Goal: Task Accomplishment & Management: Manage account settings

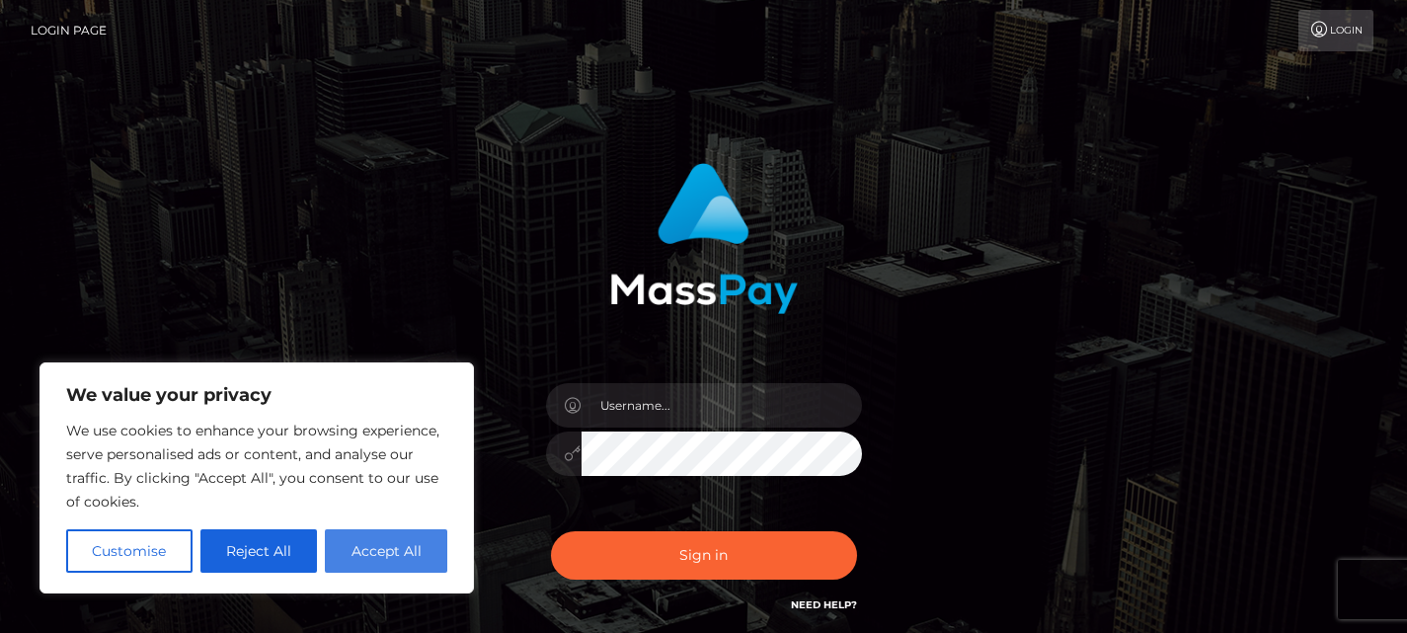
click at [394, 529] on button "Accept All" at bounding box center [386, 550] width 122 height 43
checkbox input "true"
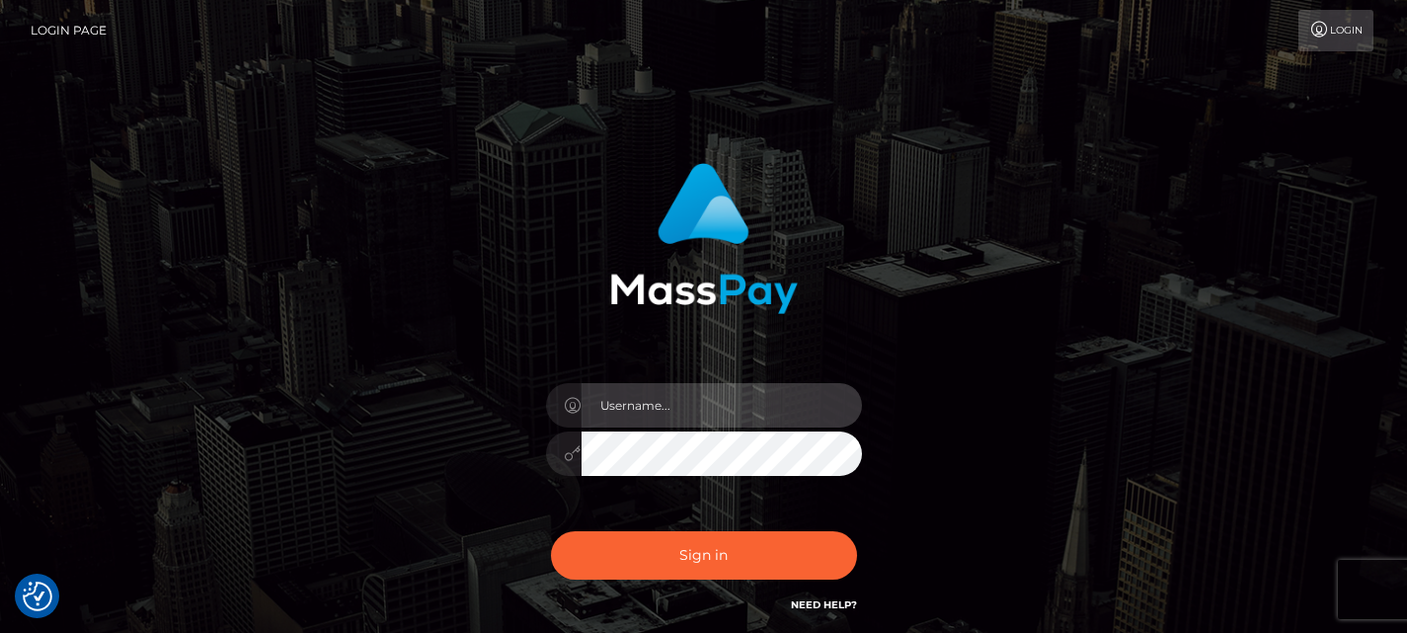
click at [619, 399] on input "text" at bounding box center [722, 405] width 281 height 44
type input "melinasue234$gmail.com"
click at [551, 531] on button "Sign in" at bounding box center [704, 555] width 306 height 48
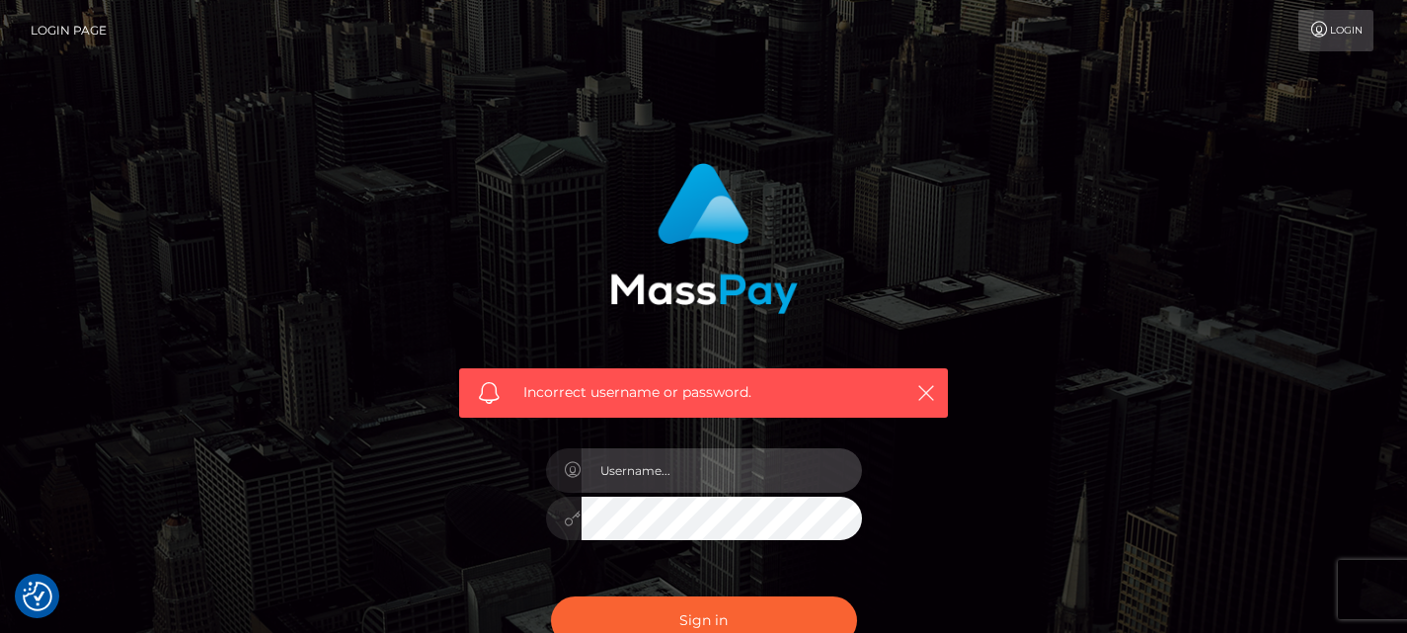
click at [682, 469] on input "text" at bounding box center [722, 470] width 281 height 44
type input "[EMAIL_ADDRESS][DOMAIN_NAME]"
click at [551, 597] on button "Sign in" at bounding box center [704, 621] width 306 height 48
click at [684, 475] on input "text" at bounding box center [722, 470] width 281 height 44
type input "melinasue234@gmail.com"
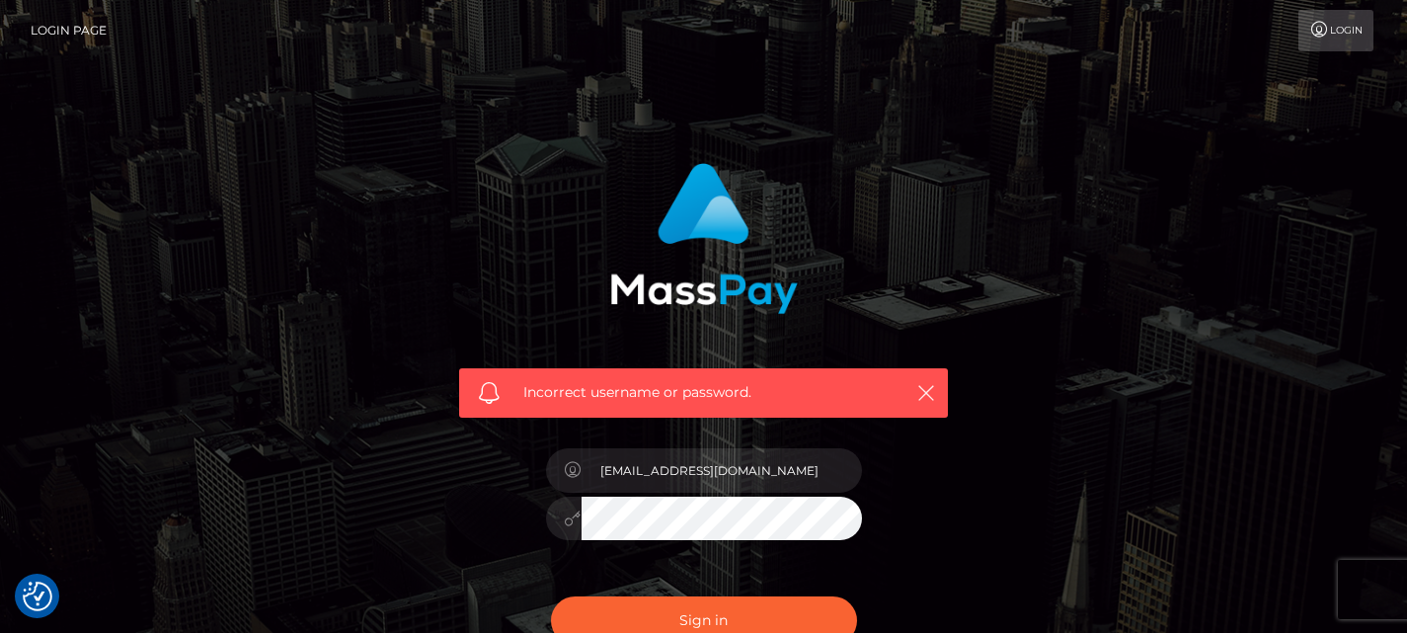
scroll to position [231, 0]
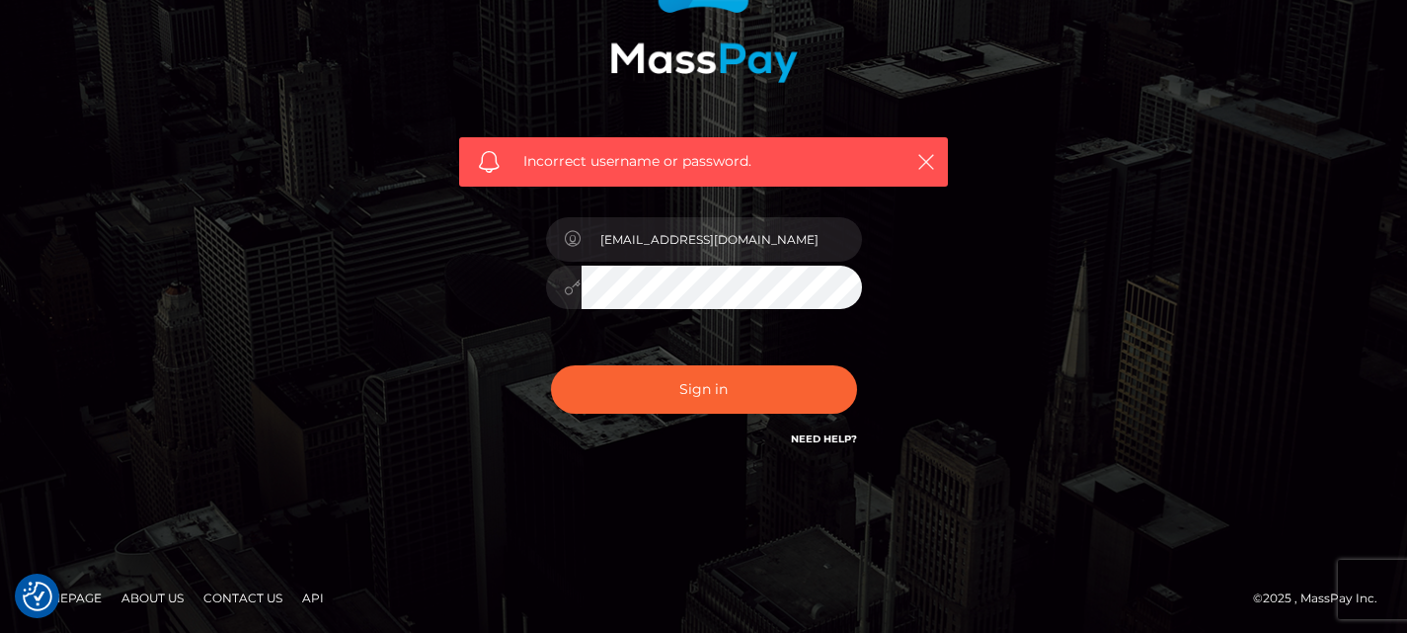
click at [828, 438] on link "Need Help?" at bounding box center [824, 439] width 66 height 13
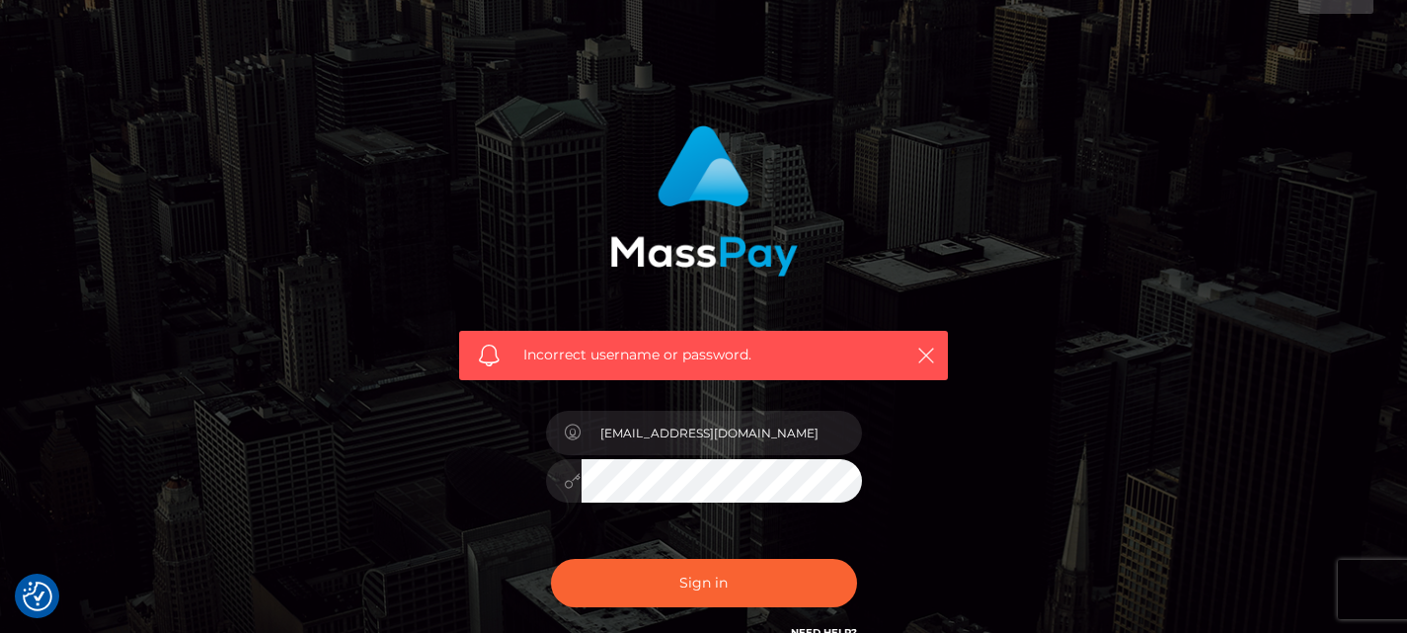
scroll to position [0, 0]
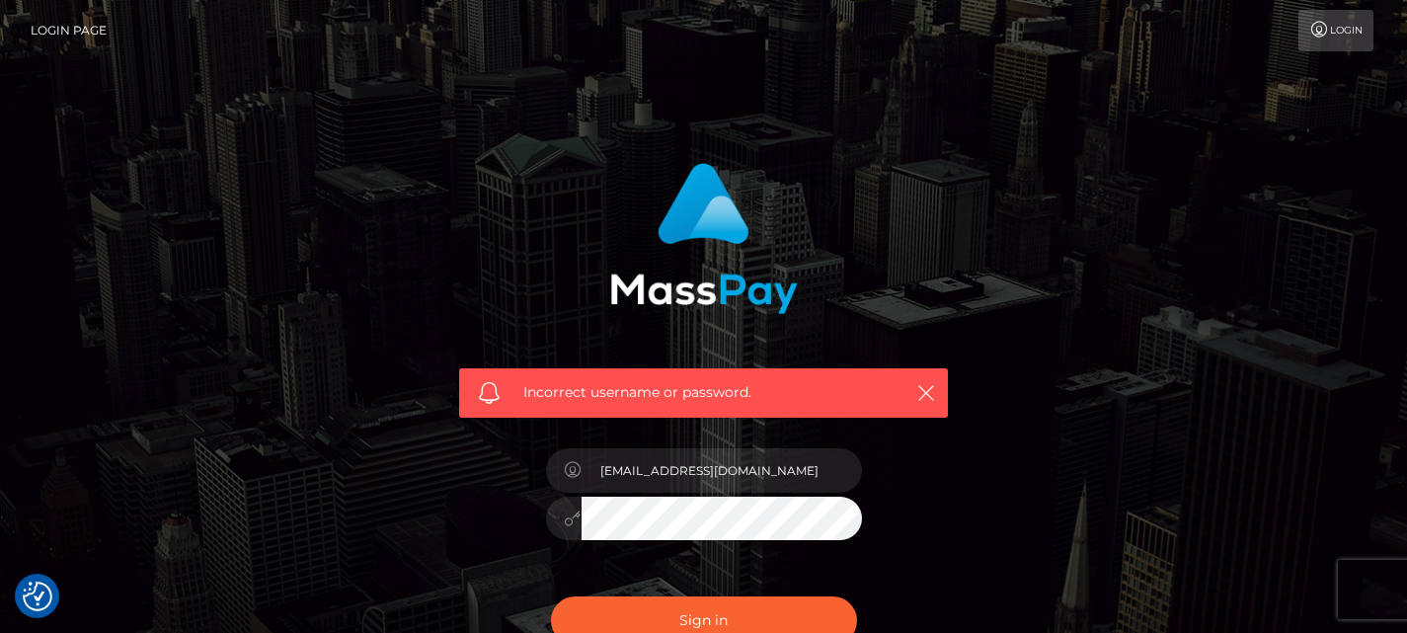
click at [905, 399] on div "Incorrect username or password." at bounding box center [703, 392] width 489 height 49
click at [1324, 36] on icon at bounding box center [1320, 30] width 21 height 16
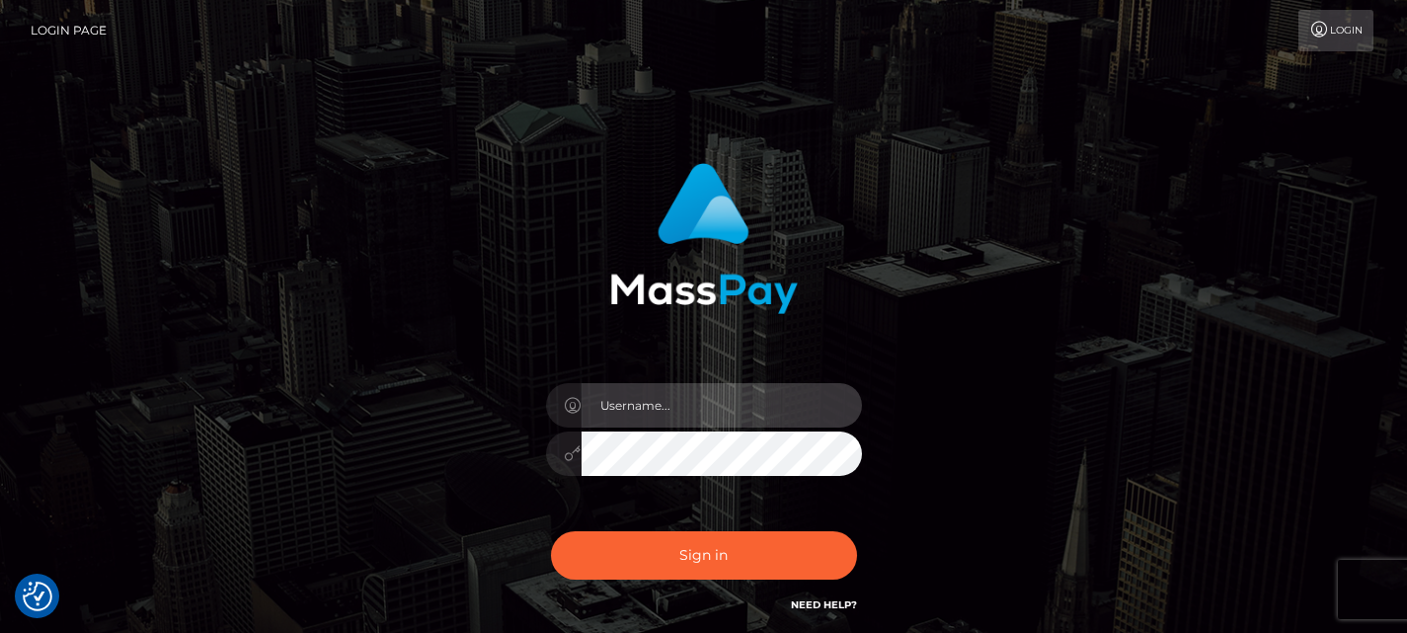
click at [724, 413] on input "text" at bounding box center [722, 405] width 281 height 44
type input "[EMAIL_ADDRESS][DOMAIN_NAME]"
click at [551, 531] on button "Sign in" at bounding box center [704, 555] width 306 height 48
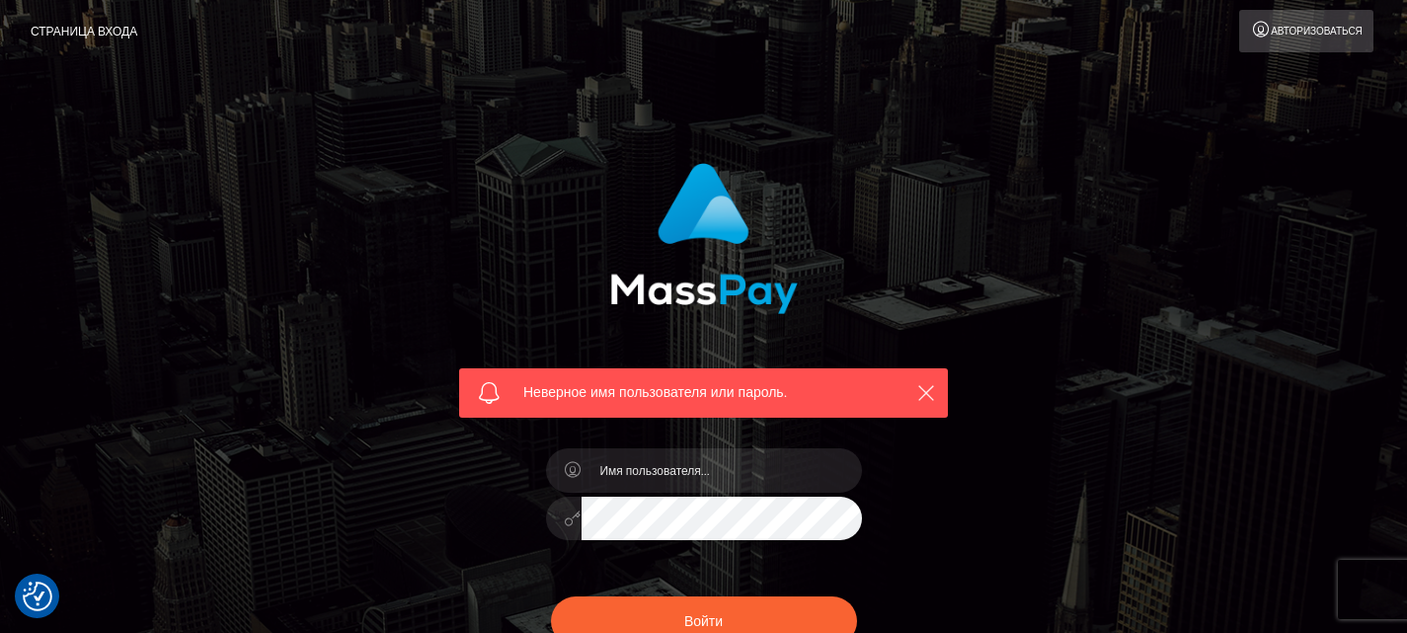
scroll to position [232, 0]
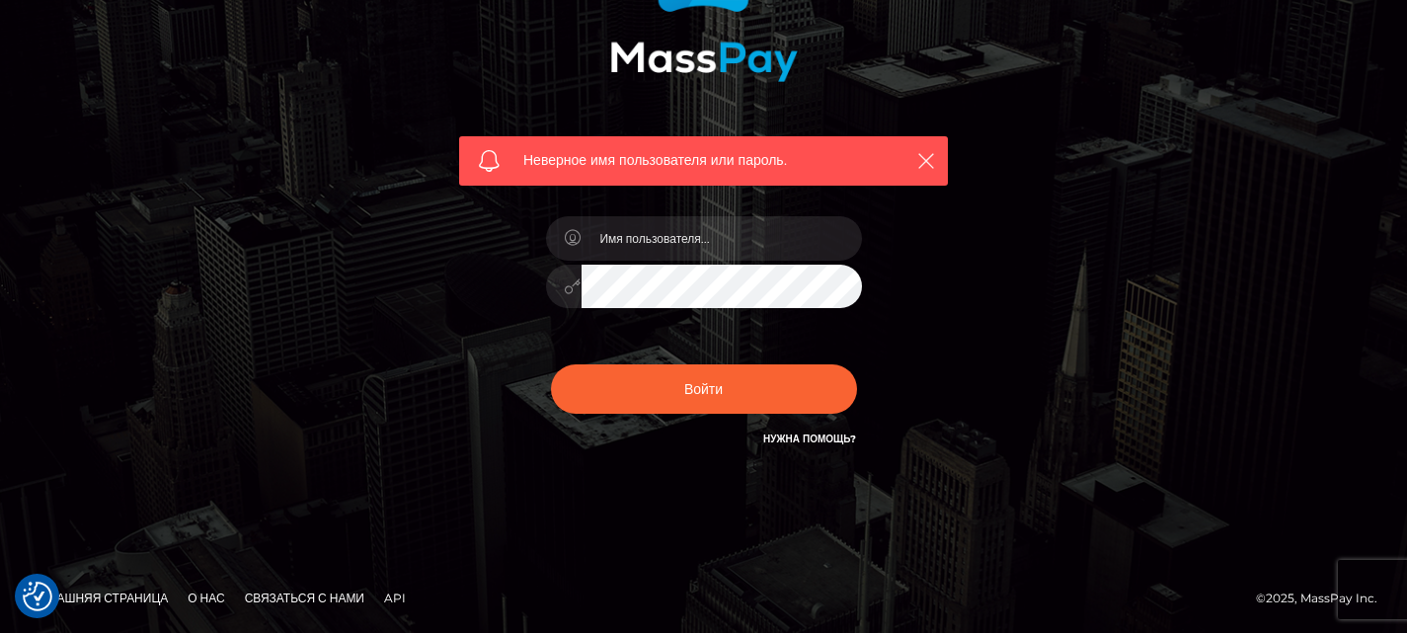
click at [805, 441] on font "Нужна помощь?" at bounding box center [809, 439] width 93 height 13
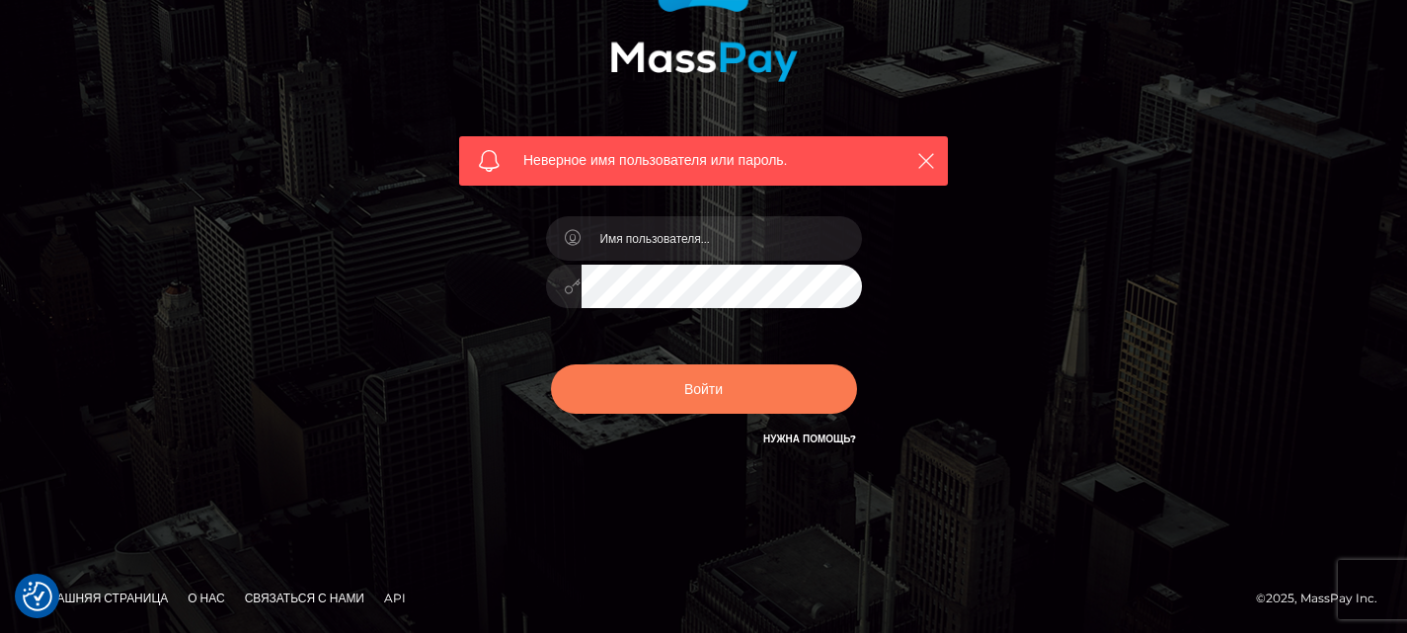
click at [744, 401] on button "Войти" at bounding box center [704, 388] width 306 height 49
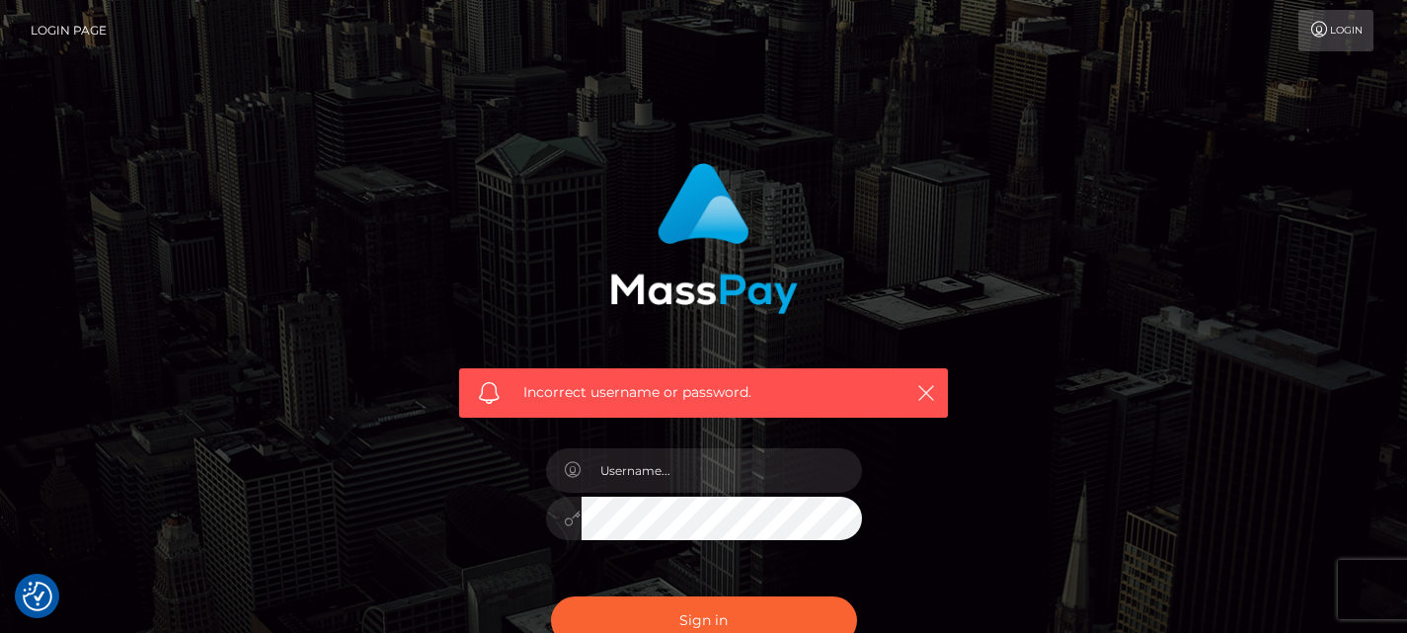
scroll to position [231, 0]
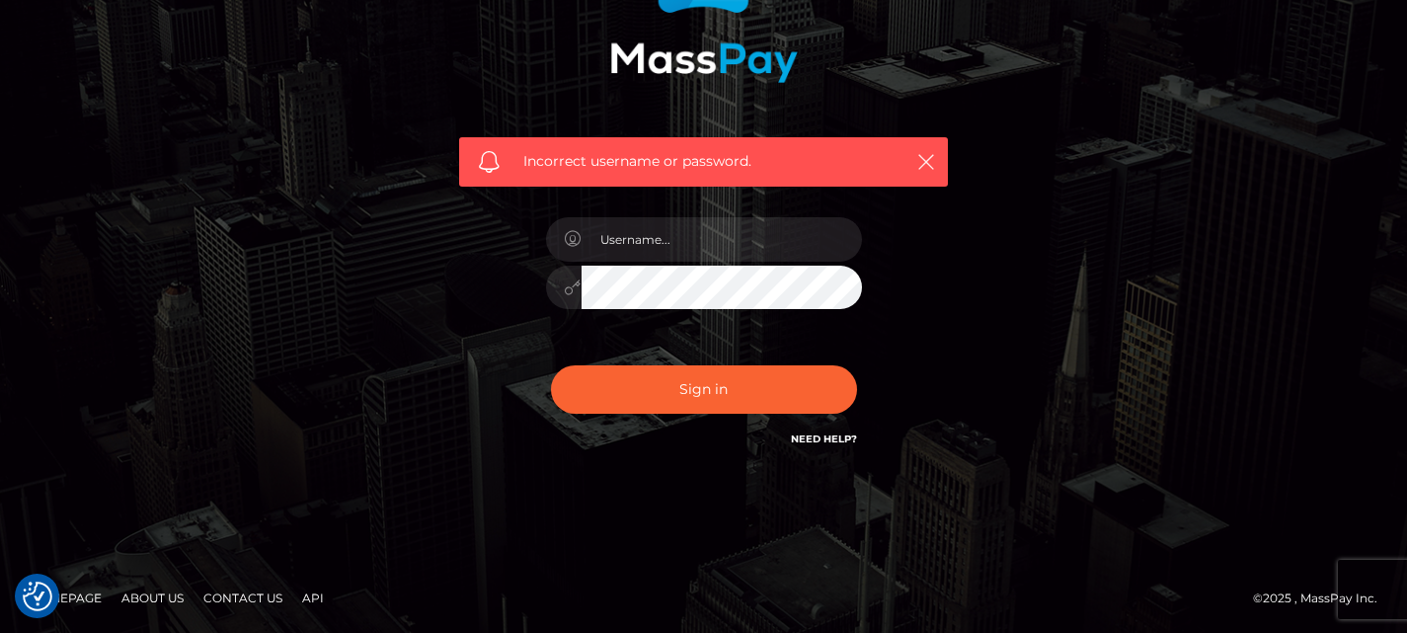
click at [813, 441] on link "Need Help?" at bounding box center [824, 439] width 66 height 13
click at [1122, 120] on div "Incorrect username or password." at bounding box center [704, 201] width 1126 height 568
click at [926, 154] on icon "button" at bounding box center [927, 162] width 20 height 20
click at [140, 591] on link "About Us" at bounding box center [153, 598] width 78 height 31
